Goal: Information Seeking & Learning: Learn about a topic

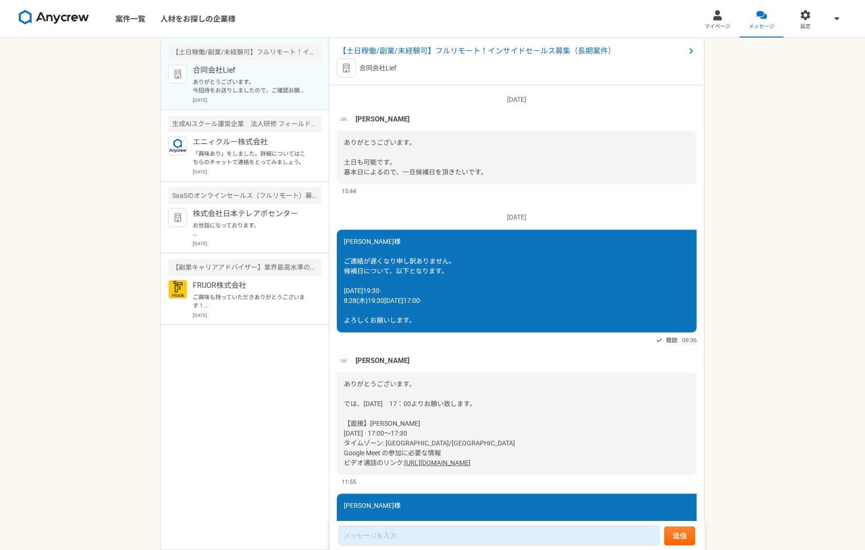
scroll to position [841, 0]
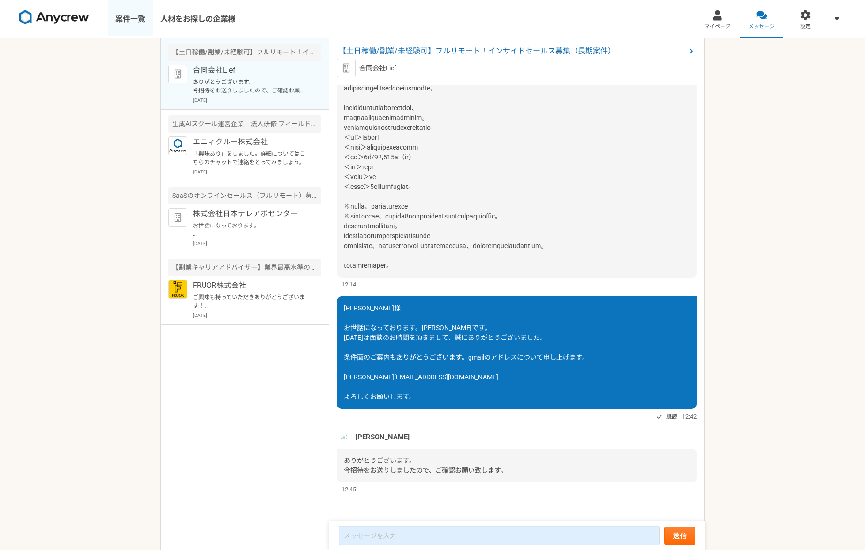
click at [118, 22] on link "案件一覧" at bounding box center [130, 19] width 45 height 38
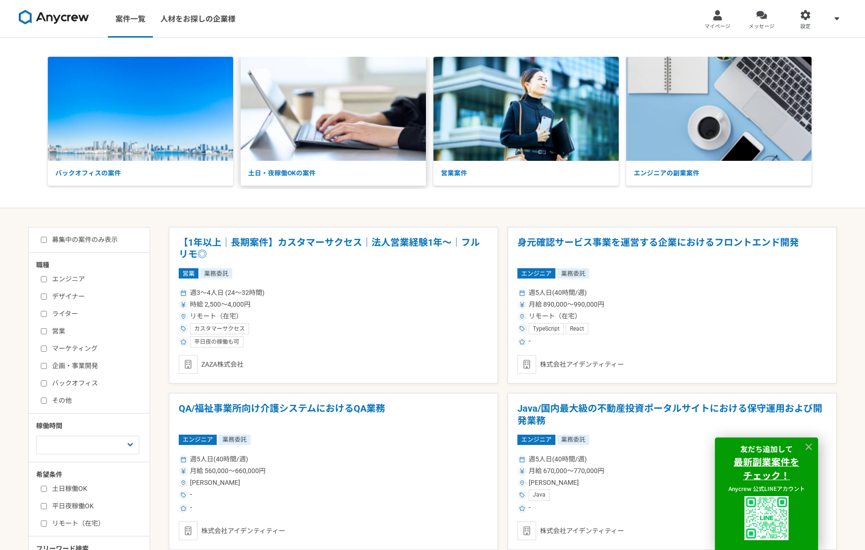
click at [304, 123] on img at bounding box center [333, 109] width 185 height 104
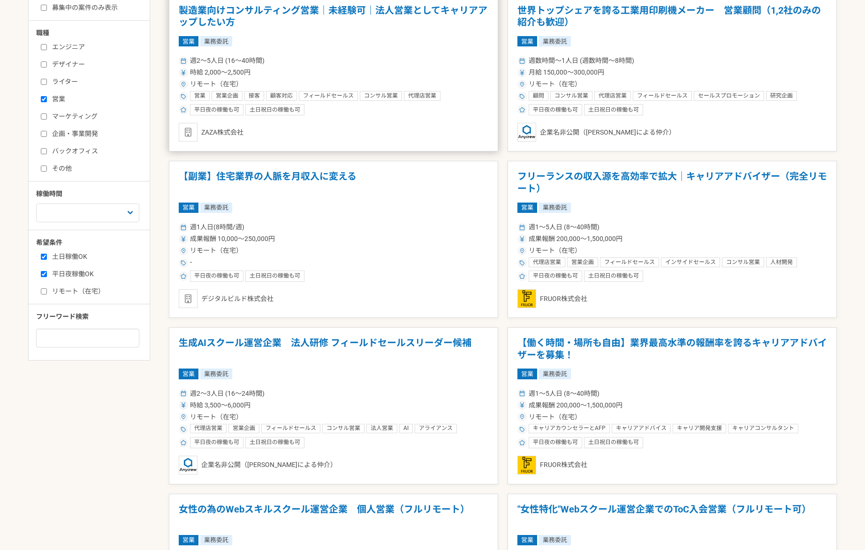
scroll to position [243, 0]
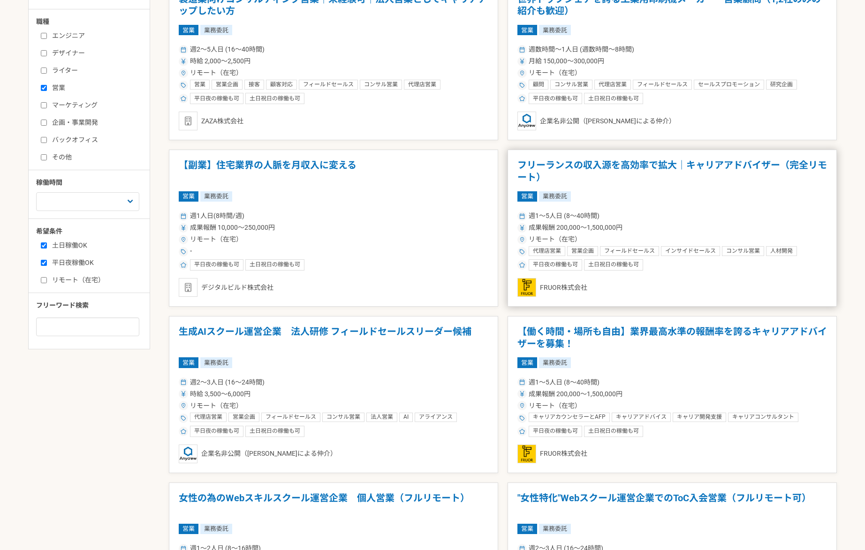
click at [597, 162] on h1 "フリーランスの収入源を高効率で拡大｜キャリアアドバイザー（完全リモート）" at bounding box center [672, 172] width 310 height 24
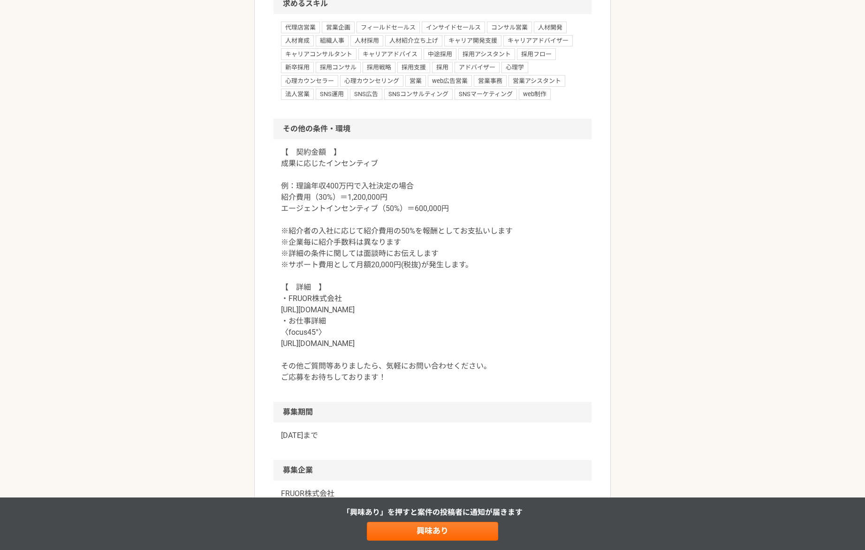
scroll to position [808, 0]
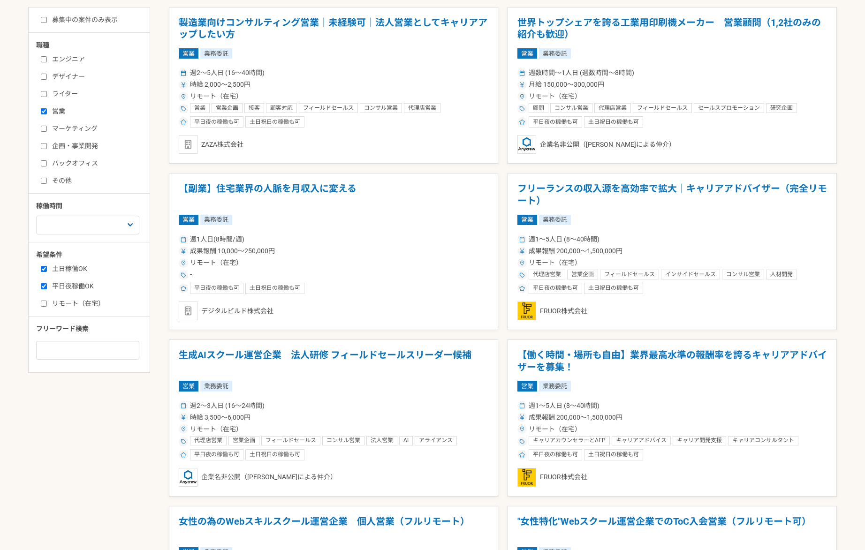
scroll to position [268, 0]
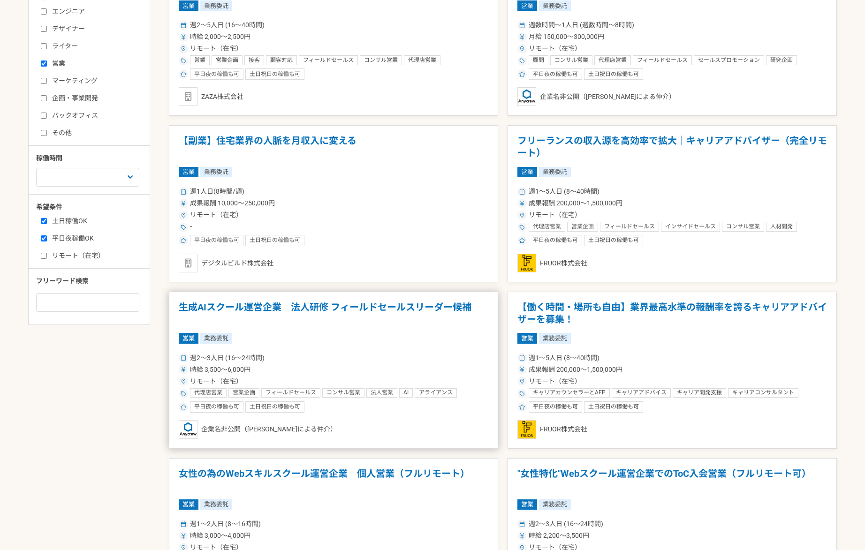
click at [405, 310] on h1 "生成AIスクール運営企業　法人研修 フィールドセールスリーダー候補" at bounding box center [334, 314] width 310 height 24
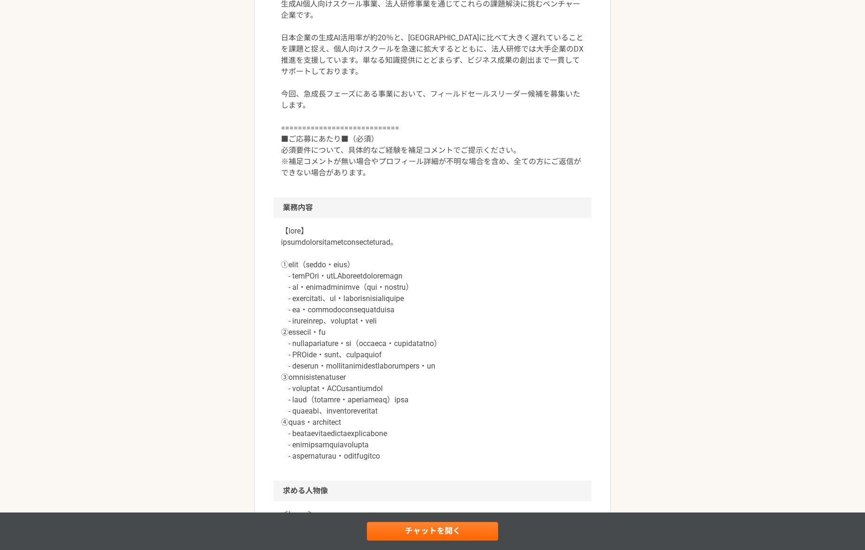
scroll to position [331, 0]
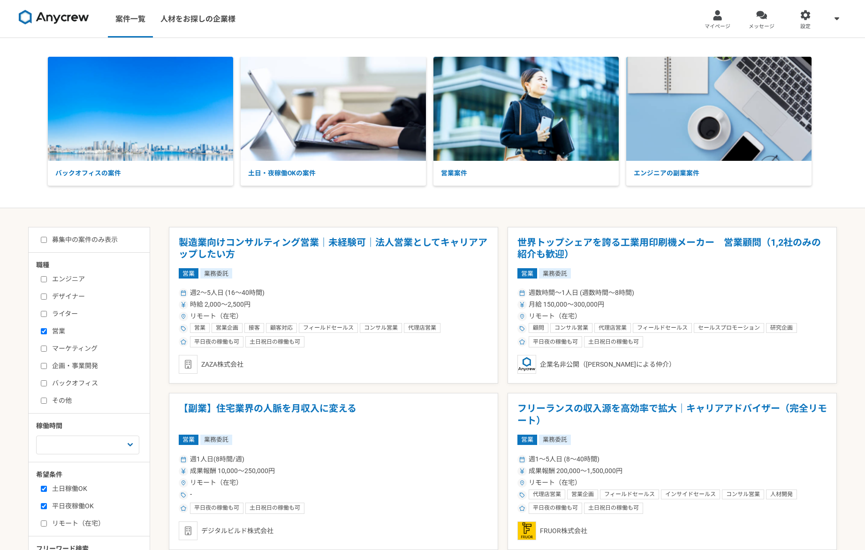
click at [68, 12] on img at bounding box center [54, 17] width 70 height 15
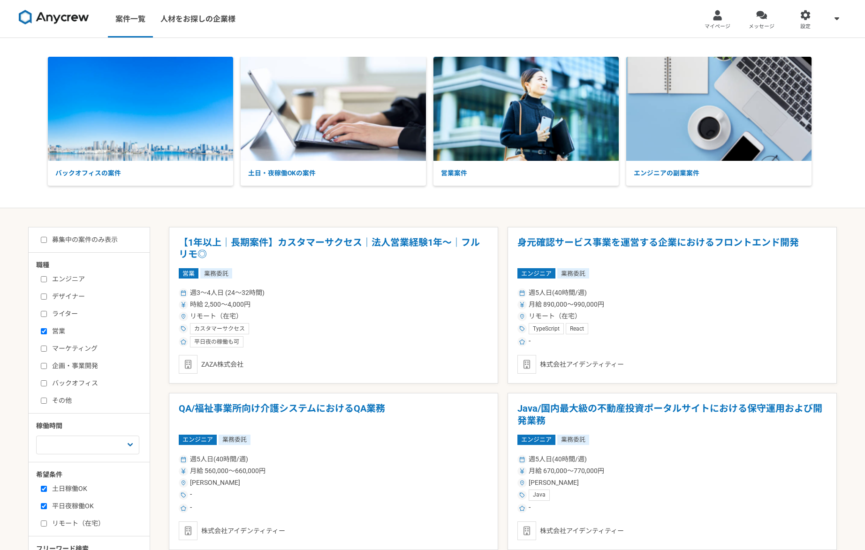
scroll to position [77, 0]
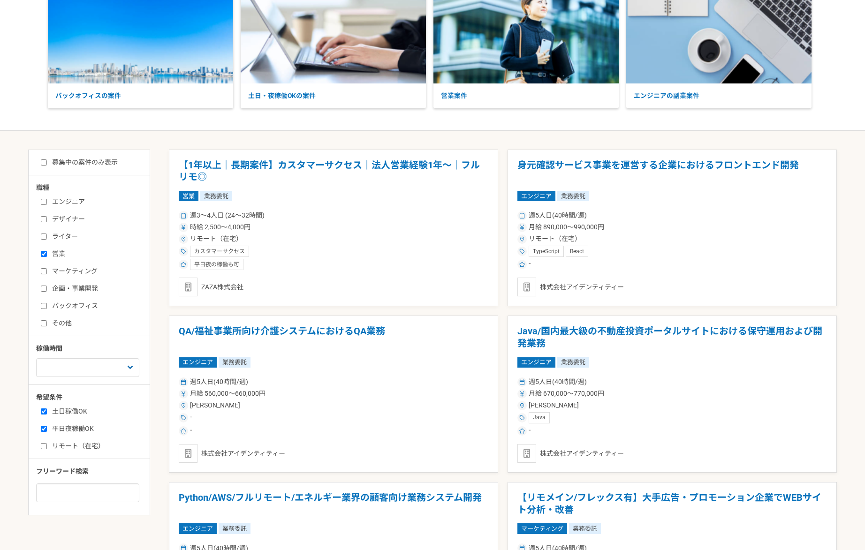
click at [59, 252] on label "営業" at bounding box center [95, 254] width 108 height 10
click at [47, 252] on input "営業" at bounding box center [44, 254] width 6 height 6
checkbox input "false"
click at [63, 407] on label "土日稼働OK" at bounding box center [95, 412] width 108 height 10
click at [47, 409] on input "土日稼働OK" at bounding box center [44, 412] width 6 height 6
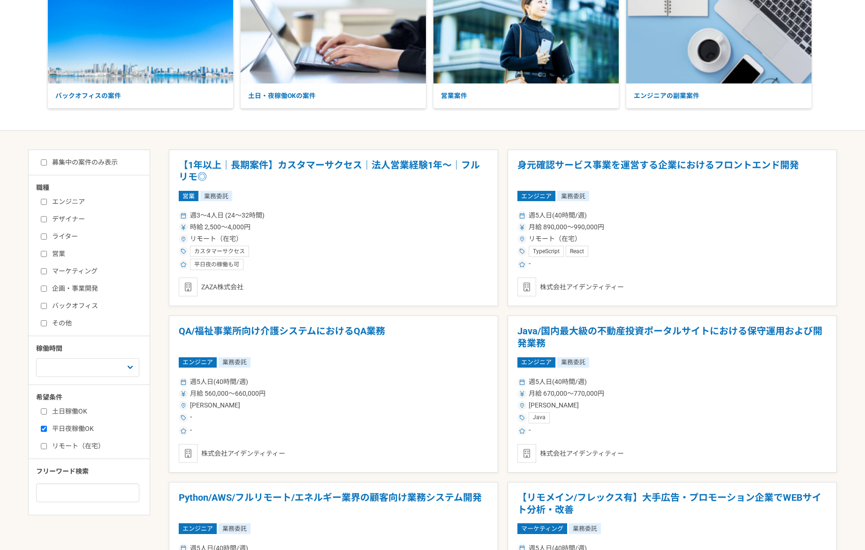
checkbox input "false"
click at [75, 442] on label "リモート（在宅）" at bounding box center [95, 446] width 108 height 10
click at [47, 443] on input "リモート（在宅）" at bounding box center [44, 446] width 6 height 6
checkbox input "true"
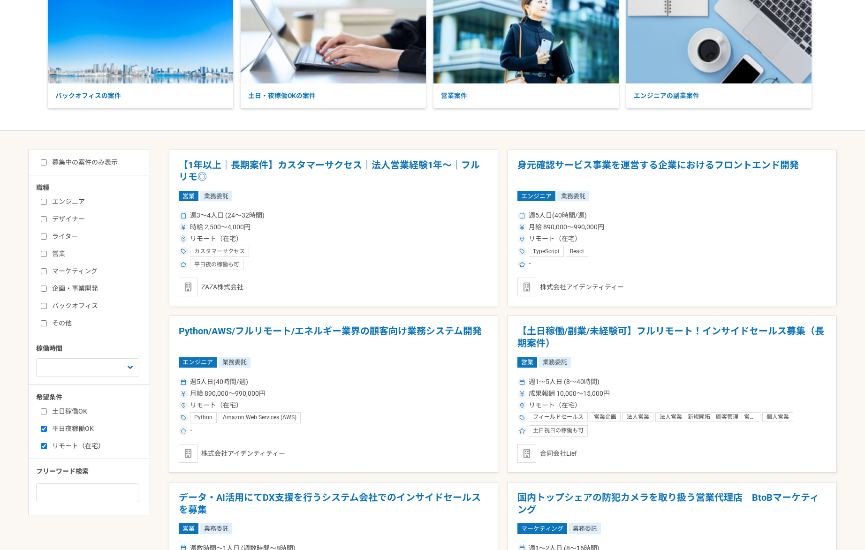
click at [76, 428] on label "平日夜稼働OK" at bounding box center [95, 429] width 108 height 10
click at [47, 428] on input "平日夜稼働OK" at bounding box center [44, 429] width 6 height 6
checkbox input "false"
click at [82, 492] on input at bounding box center [87, 493] width 103 height 19
type input "salesforce"
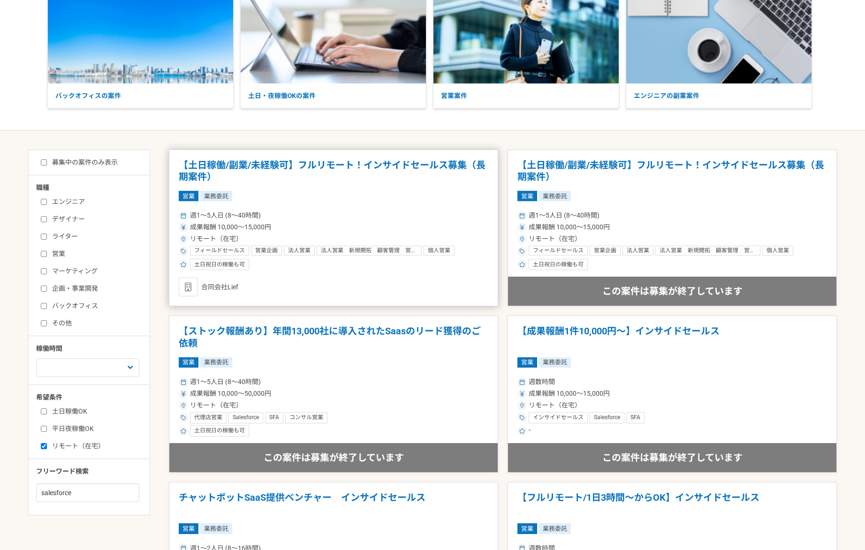
click at [311, 197] on div "営業 業務委託" at bounding box center [334, 196] width 310 height 10
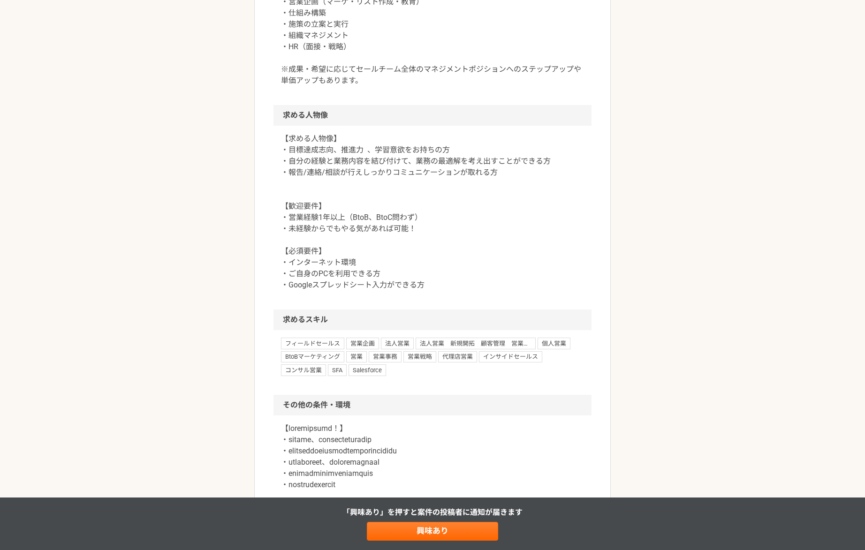
scroll to position [741, 0]
